Goal: Navigation & Orientation: Find specific page/section

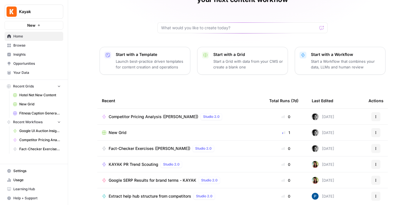
scroll to position [52, 0]
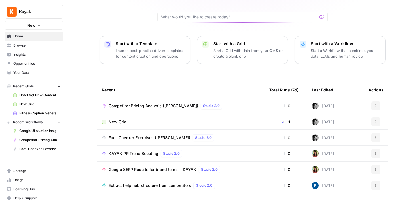
click at [346, 83] on th "Last Edited" at bounding box center [335, 90] width 57 height 16
click at [343, 82] on th "Last Edited" at bounding box center [335, 90] width 57 height 16
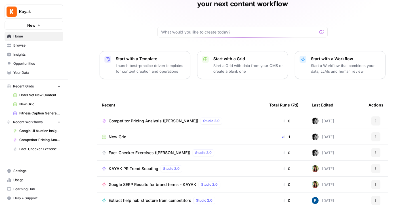
scroll to position [32, 0]
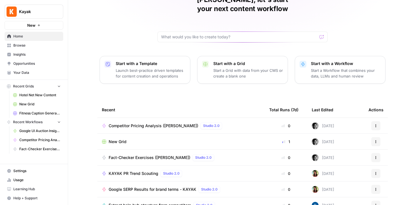
click at [351, 30] on div "[PERSON_NAME], let's start your next content workflow Start with a Template Lau…" at bounding box center [242, 103] width 349 height 270
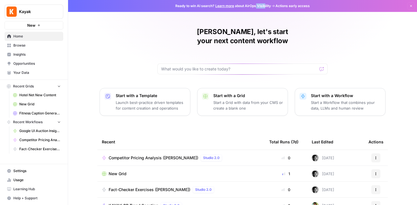
drag, startPoint x: 256, startPoint y: 6, endPoint x: 269, endPoint y: 6, distance: 13.1
click at [269, 6] on span "Ready to win AI search? Learn more about AirOps Visibility" at bounding box center [223, 5] width 96 height 5
click at [371, 60] on div "[PERSON_NAME], let's start your next content workflow Start with a Template Lau…" at bounding box center [242, 135] width 349 height 270
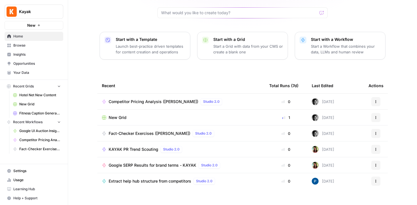
click at [340, 78] on th "Last Edited" at bounding box center [335, 86] width 57 height 16
click at [323, 78] on div "Last Edited" at bounding box center [323, 86] width 22 height 16
click at [20, 44] on span "Browse" at bounding box center [36, 45] width 47 height 5
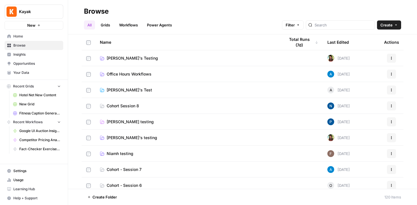
click at [157, 71] on link "Office Hours Workflows" at bounding box center [188, 74] width 176 height 6
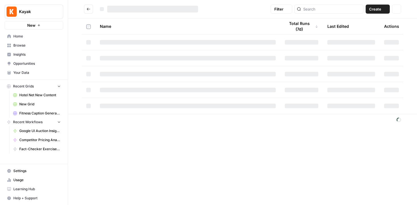
click at [157, 71] on td at bounding box center [187, 74] width 185 height 16
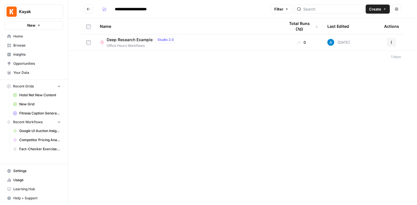
click at [130, 45] on span "Office Hours Workflows" at bounding box center [143, 45] width 72 height 5
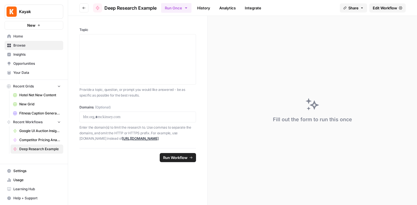
click at [229, 7] on link "Analytics" at bounding box center [227, 7] width 23 height 9
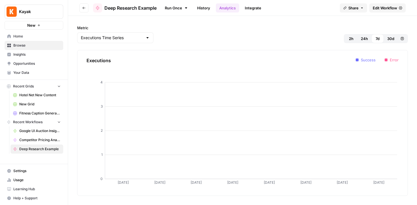
click at [202, 10] on link "History" at bounding box center [204, 7] width 20 height 9
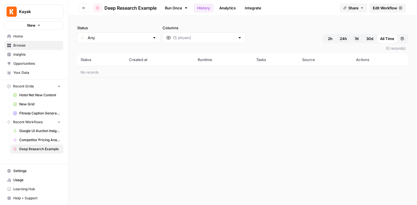
click at [255, 8] on link "Integrate" at bounding box center [253, 7] width 23 height 9
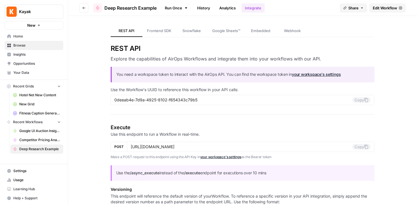
click at [173, 11] on link "Run Once" at bounding box center [176, 8] width 30 height 10
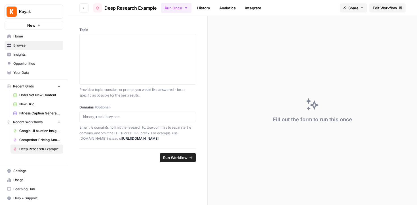
click at [83, 11] on button "Go back" at bounding box center [83, 7] width 9 height 9
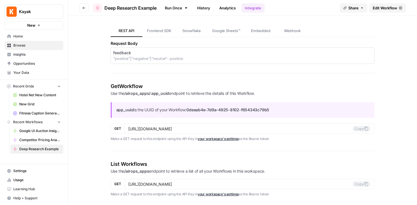
scroll to position [673, 0]
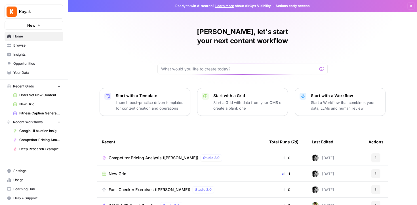
click at [25, 45] on span "Browse" at bounding box center [36, 45] width 47 height 5
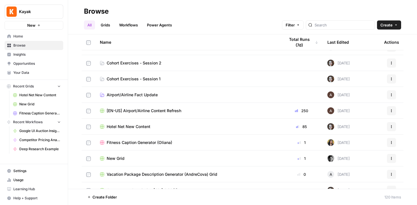
scroll to position [193, 0]
